Goal: Information Seeking & Learning: Find specific fact

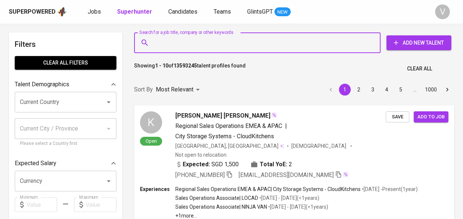
click at [191, 47] on input "Search for a job title, company or other keywords" at bounding box center [259, 43] width 214 height 14
paste input "Eka Safutri Mulyastuti"
type input "Eka Safutri Mulyastuti"
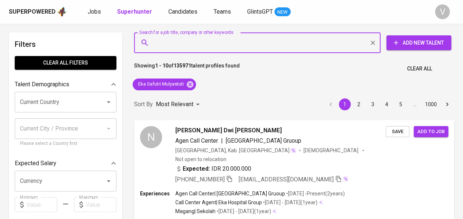
paste input "PT. Sparta Guna Sentos"
type input "PT. Sparta Guna Sentos"
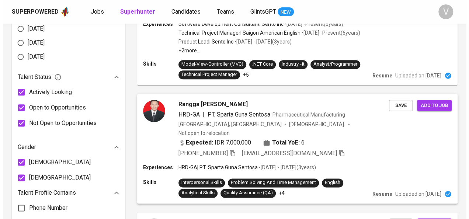
scroll to position [403, 0]
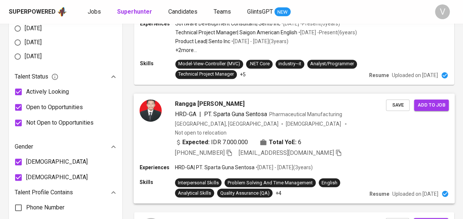
click at [223, 99] on div "Rangga Pradipta" at bounding box center [280, 103] width 211 height 9
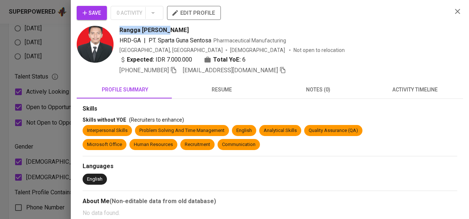
drag, startPoint x: 120, startPoint y: 30, endPoint x: 164, endPoint y: 27, distance: 44.3
click at [164, 27] on div "Rangga Pradipta" at bounding box center [282, 30] width 327 height 9
copy span "Rangga Pradipta"
click at [172, 70] on icon "button" at bounding box center [173, 70] width 7 height 7
copy span "Rangga Pradipta"
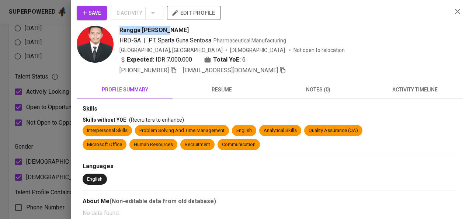
copy span "Rangga Pradipta"
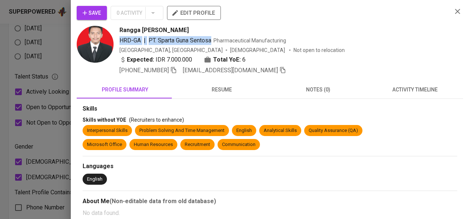
drag, startPoint x: 119, startPoint y: 42, endPoint x: 212, endPoint y: 43, distance: 92.1
click at [211, 43] on div "HRD-GA | PT. Sparta Guna Sentosa" at bounding box center [165, 40] width 92 height 9
copy div "HRD-GA | PT. Sparta Guna Sentosa"
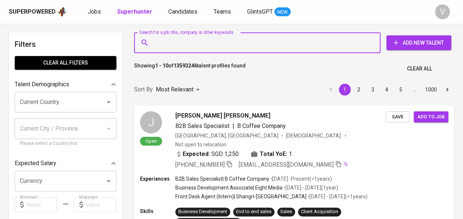
click at [203, 40] on input "Search for a job title, company or other keywords" at bounding box center [259, 43] width 214 height 14
paste input "[PERSON_NAME]"
type input "[PERSON_NAME]"
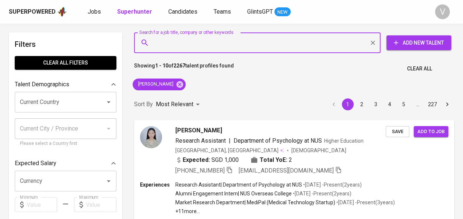
click at [224, 41] on input "Search for a job title, company or other keywords" at bounding box center [259, 43] width 214 height 14
paste input "PT. Sahabat Mitra Intrabuana"
type input "PT. Sahabat Mitra Intrabuana"
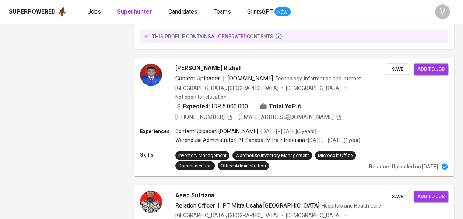
scroll to position [663, 0]
